Goal: Book appointment/travel/reservation

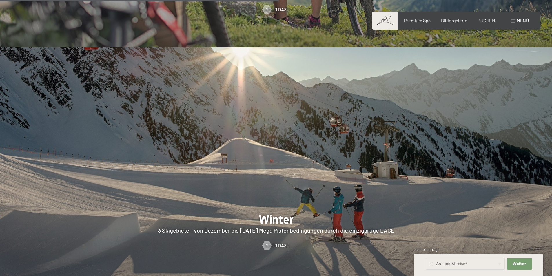
scroll to position [1477, 0]
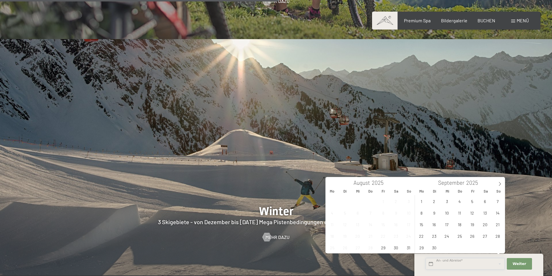
click at [432, 264] on input "text" at bounding box center [465, 264] width 79 height 12
click at [498, 202] on span "7" at bounding box center [497, 201] width 11 height 11
click at [446, 214] on span "10" at bounding box center [446, 212] width 11 height 11
type input "So. 07.09.2025 - Mi. 10.09.2025"
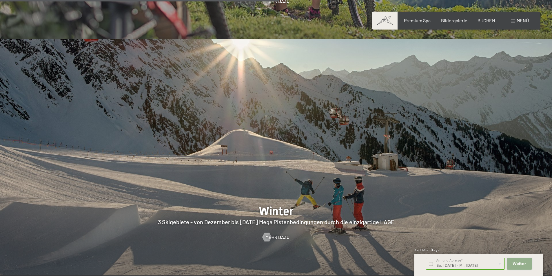
click at [522, 263] on span "Weiter" at bounding box center [519, 263] width 14 height 5
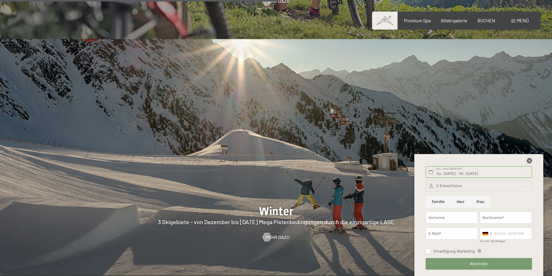
click at [530, 162] on icon at bounding box center [529, 160] width 5 height 5
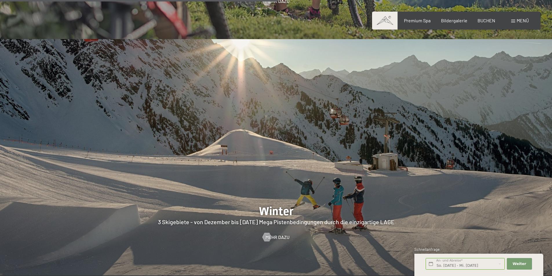
click at [520, 21] on span "Menü" at bounding box center [522, 21] width 12 height 6
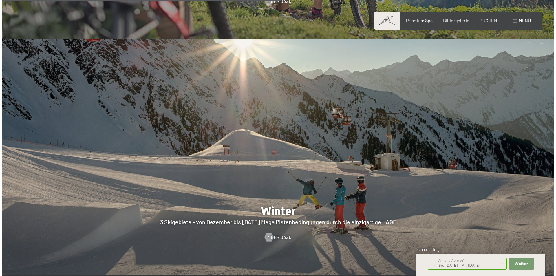
scroll to position [1483, 0]
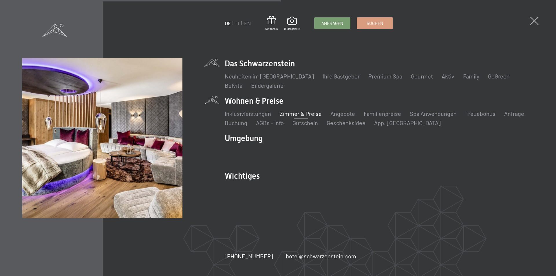
click at [305, 114] on link "Zimmer & Preise" at bounding box center [301, 113] width 42 height 7
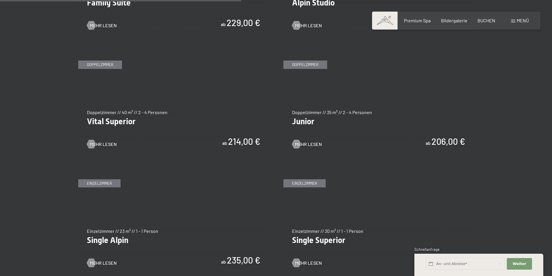
scroll to position [782, 0]
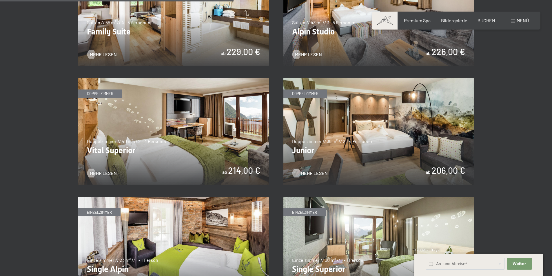
click at [307, 173] on span "Mehr Lesen" at bounding box center [314, 173] width 27 height 6
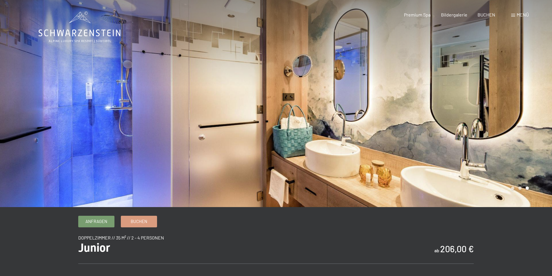
click at [512, 15] on span at bounding box center [513, 15] width 4 height 3
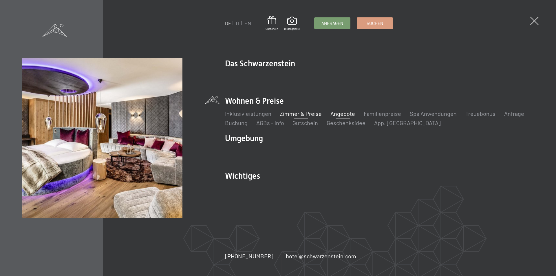
click at [344, 114] on link "Angebote" at bounding box center [343, 113] width 25 height 7
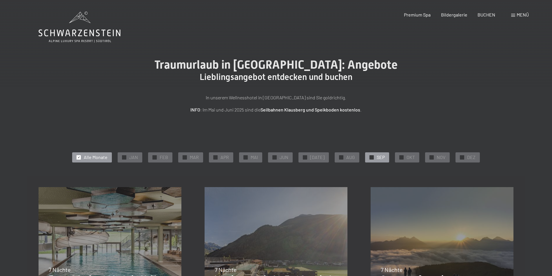
click at [369, 157] on div at bounding box center [371, 157] width 4 height 4
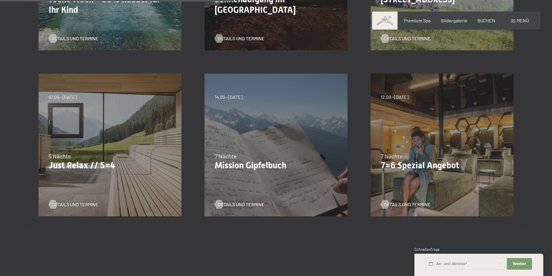
scroll to position [290, 0]
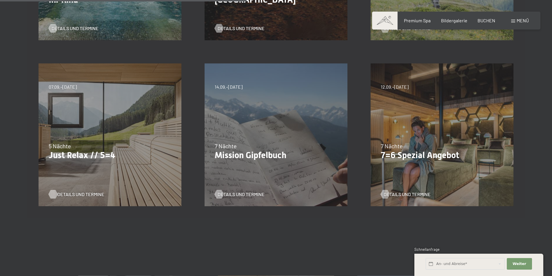
click at [63, 194] on span "Details und Termine" at bounding box center [80, 194] width 47 height 6
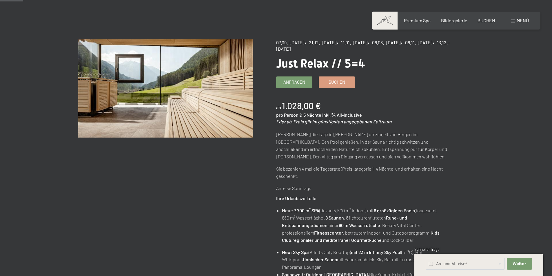
scroll to position [58, 0]
